Goal: Information Seeking & Learning: Learn about a topic

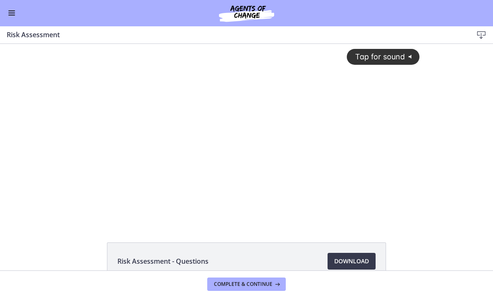
click at [386, 53] on span "Tap for sound" at bounding box center [375, 56] width 57 height 9
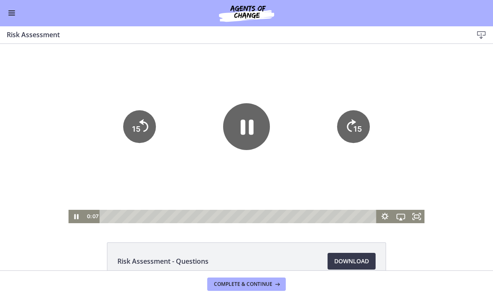
click at [417, 215] on icon "Fullscreen" at bounding box center [416, 216] width 16 height 13
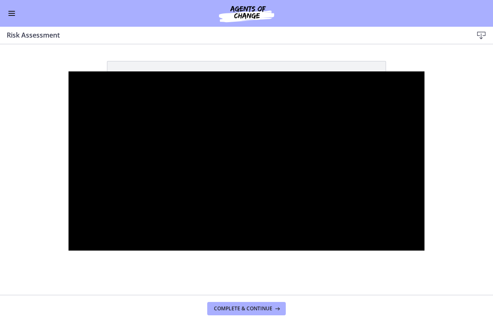
click at [249, 163] on div at bounding box center [246, 160] width 356 height 179
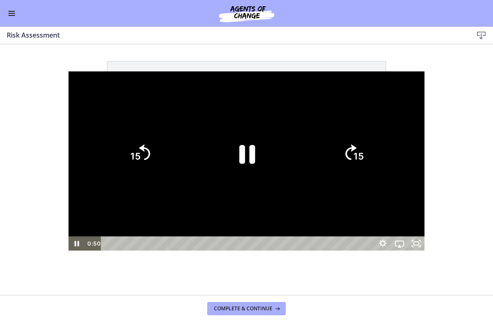
click at [256, 161] on icon "Pause" at bounding box center [247, 154] width 58 height 58
click at [249, 126] on icon "Play Video" at bounding box center [246, 153] width 65 height 65
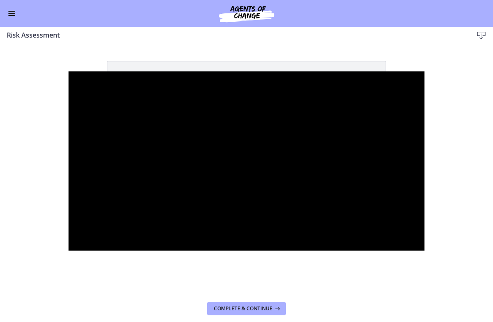
click at [253, 170] on div at bounding box center [246, 160] width 356 height 179
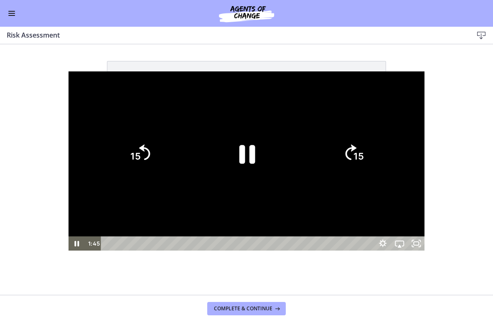
click at [252, 150] on icon "Pause" at bounding box center [247, 154] width 16 height 19
click at [245, 165] on icon "Play Video" at bounding box center [247, 154] width 58 height 58
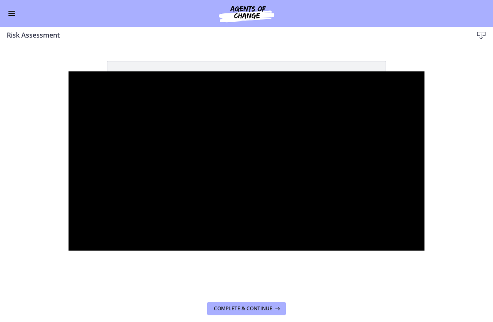
click at [261, 178] on div at bounding box center [246, 160] width 356 height 179
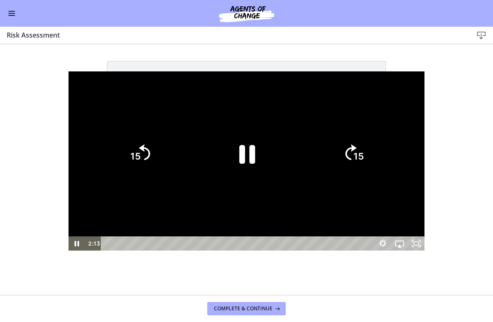
click at [119, 155] on icon "15" at bounding box center [139, 154] width 40 height 40
click at [117, 155] on icon "15" at bounding box center [139, 153] width 45 height 45
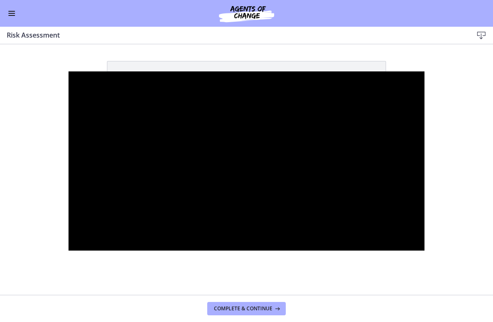
click at [261, 154] on div at bounding box center [246, 160] width 356 height 179
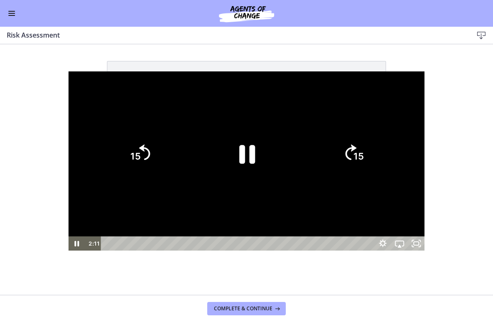
click at [246, 158] on icon "Pause" at bounding box center [247, 154] width 58 height 58
click at [263, 162] on icon "Play Video" at bounding box center [247, 154] width 58 height 58
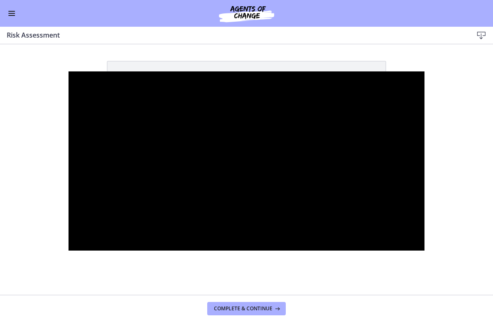
click at [259, 147] on div at bounding box center [246, 160] width 356 height 179
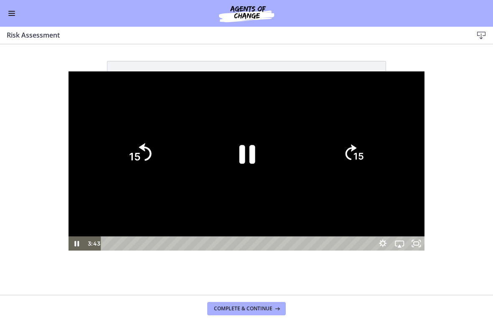
click at [139, 149] on icon "Skip back 15 seconds" at bounding box center [145, 153] width 13 height 18
click at [139, 149] on icon "Skip back 15 seconds" at bounding box center [144, 151] width 11 height 15
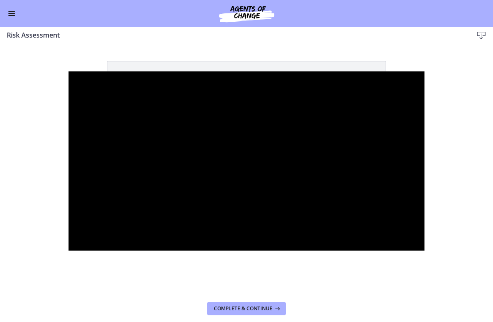
click at [283, 191] on div at bounding box center [246, 160] width 356 height 179
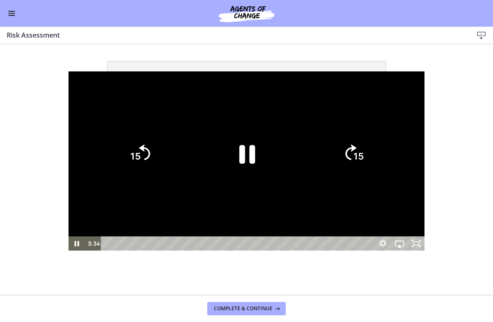
click at [247, 154] on icon "Pause" at bounding box center [247, 154] width 58 height 58
click at [245, 166] on icon "Play Video" at bounding box center [247, 154] width 58 height 58
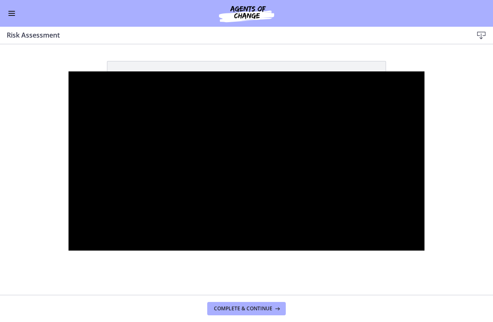
click at [271, 135] on div at bounding box center [246, 160] width 356 height 179
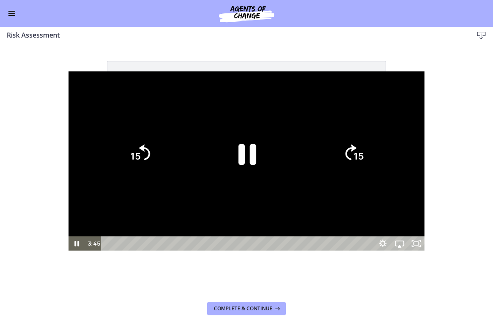
click at [256, 141] on icon "Pause" at bounding box center [246, 153] width 65 height 65
click at [256, 138] on icon "Play Video" at bounding box center [247, 154] width 58 height 58
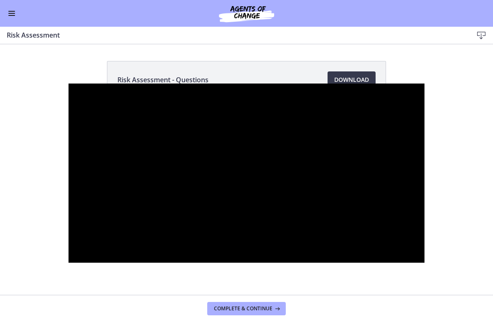
click at [240, 154] on div at bounding box center [246, 172] width 356 height 179
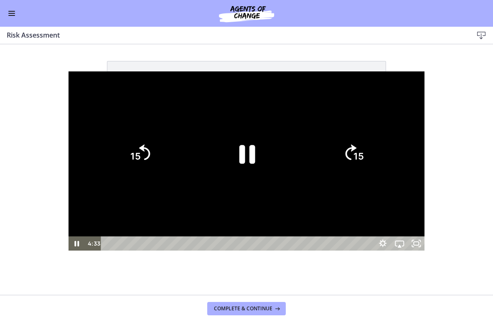
click at [119, 157] on icon "15" at bounding box center [139, 154] width 40 height 40
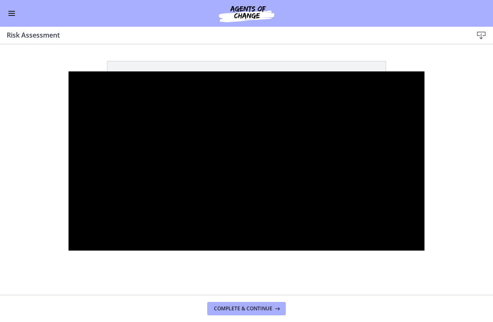
click at [245, 157] on div at bounding box center [246, 160] width 356 height 179
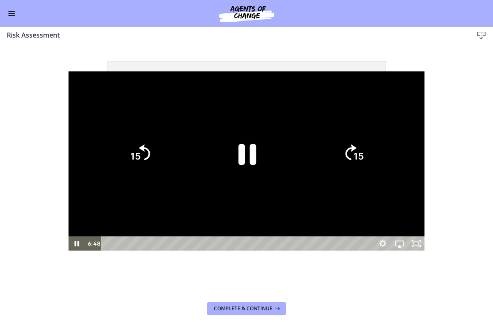
click at [255, 143] on icon "Pause" at bounding box center [246, 153] width 65 height 65
click at [229, 127] on icon "Play Video" at bounding box center [247, 154] width 58 height 58
click at [237, 152] on icon "Play Video" at bounding box center [247, 154] width 58 height 58
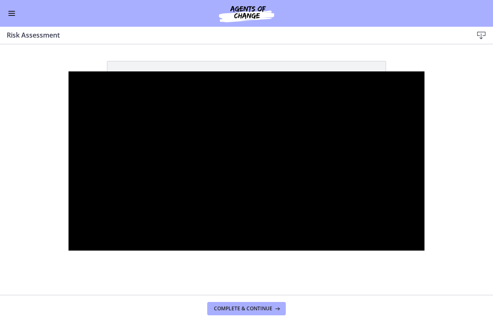
click at [265, 211] on div at bounding box center [246, 160] width 356 height 179
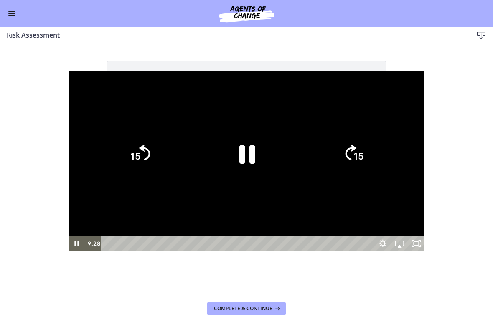
click at [130, 160] on tspan "15" at bounding box center [135, 156] width 10 height 11
click at [130, 159] on tspan "15" at bounding box center [135, 156] width 10 height 11
click at [119, 154] on icon "15" at bounding box center [139, 154] width 40 height 40
click at [117, 154] on icon "15" at bounding box center [139, 153] width 45 height 45
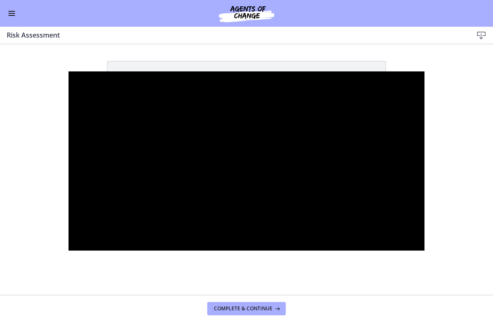
click at [229, 160] on div at bounding box center [246, 160] width 356 height 179
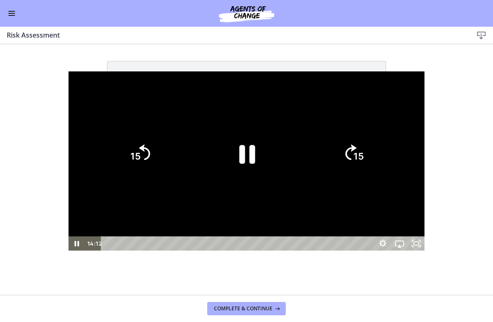
click at [119, 162] on icon "15" at bounding box center [139, 154] width 40 height 40
click at [139, 159] on icon "Skip back 15 seconds" at bounding box center [145, 153] width 13 height 18
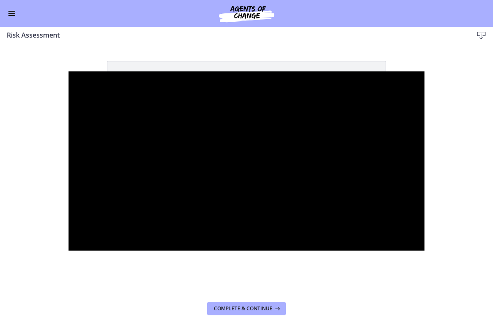
click at [425, 189] on div at bounding box center [246, 160] width 356 height 179
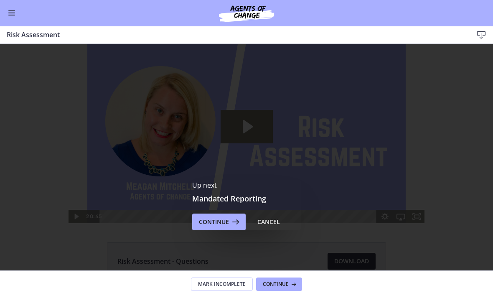
click at [227, 219] on span "Continue" at bounding box center [214, 222] width 30 height 10
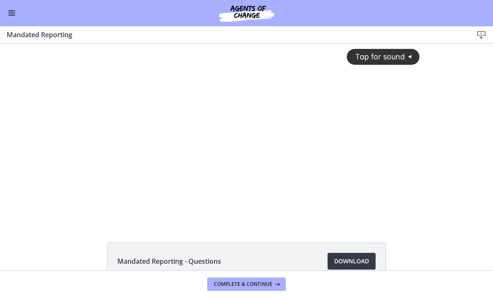
click at [259, 150] on div "Tap for sound @keyframes VOLUME_SMALL_WAVE_FLASH { 0% { opacity: 0; } 33% { opa…" at bounding box center [246, 127] width 356 height 166
click at [391, 150] on div at bounding box center [246, 133] width 356 height 179
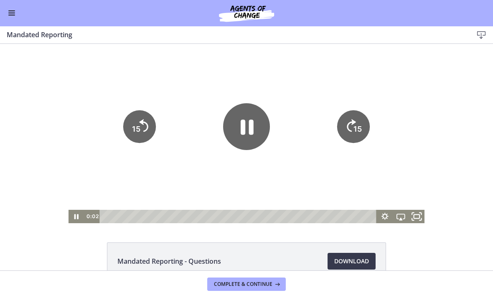
click at [423, 219] on icon "Fullscreen" at bounding box center [416, 216] width 19 height 16
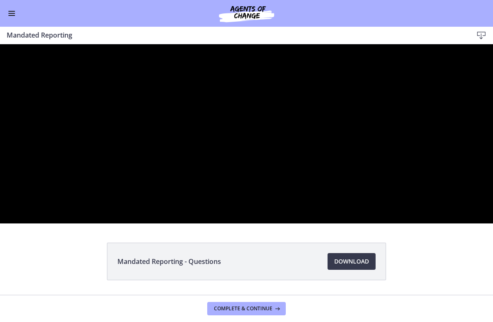
click at [258, 193] on div at bounding box center [246, 133] width 493 height 179
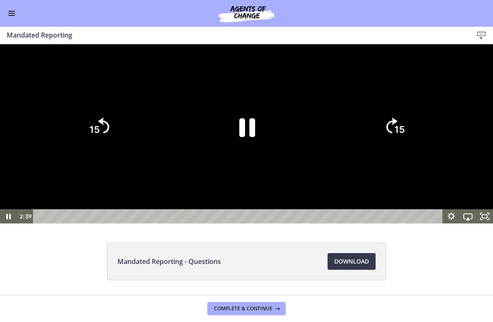
click at [251, 137] on icon "Pause" at bounding box center [247, 127] width 16 height 19
click at [263, 156] on icon "Play Video" at bounding box center [247, 127] width 58 height 58
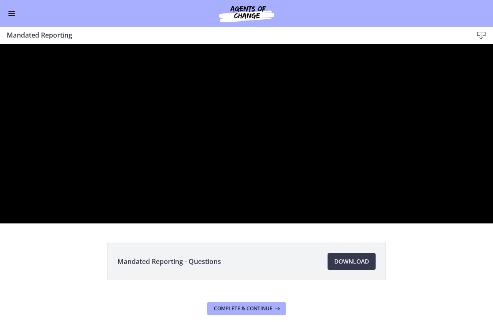
click at [248, 194] on div at bounding box center [246, 133] width 493 height 179
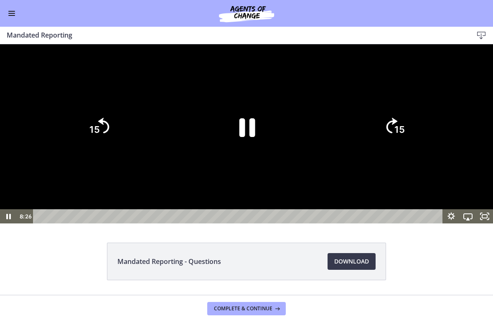
click at [253, 137] on icon "Pause" at bounding box center [247, 127] width 16 height 19
